Goal: Task Accomplishment & Management: Use online tool/utility

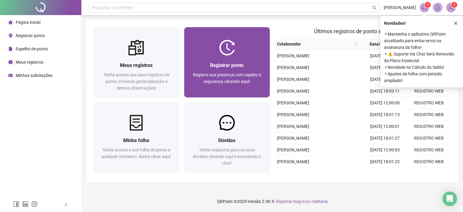
click at [217, 68] on span "Registrar ponto" at bounding box center [226, 65] width 33 height 6
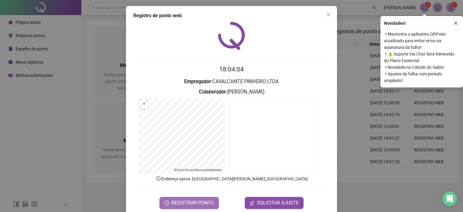
click at [190, 201] on span "REGISTRAR PONTO" at bounding box center [193, 202] width 43 height 7
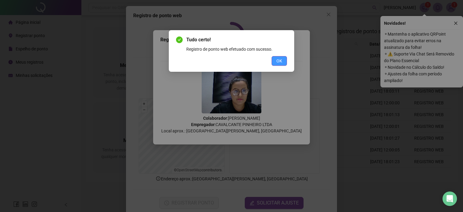
click at [280, 57] on button "OK" at bounding box center [279, 61] width 15 height 10
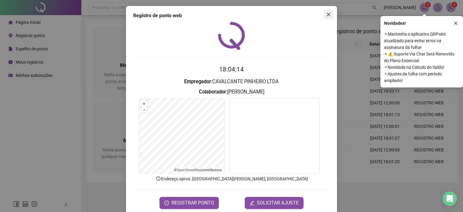
click at [327, 15] on icon "close" at bounding box center [329, 15] width 4 height 4
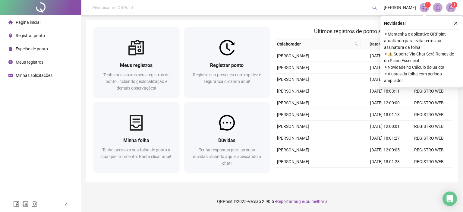
click at [41, 51] on span "Espelho de ponto" at bounding box center [32, 48] width 32 height 5
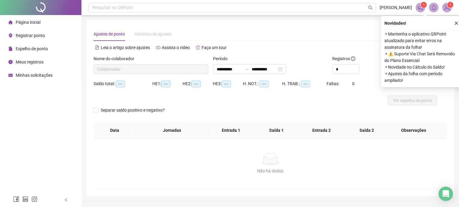
click at [36, 24] on span "Página inicial" at bounding box center [28, 22] width 25 height 5
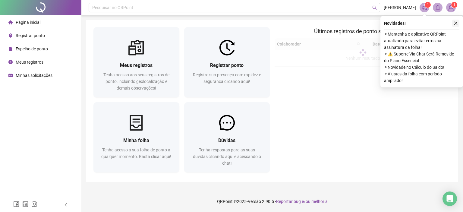
click at [457, 22] on icon "close" at bounding box center [455, 23] width 3 height 3
